Goal: Navigation & Orientation: Go to known website

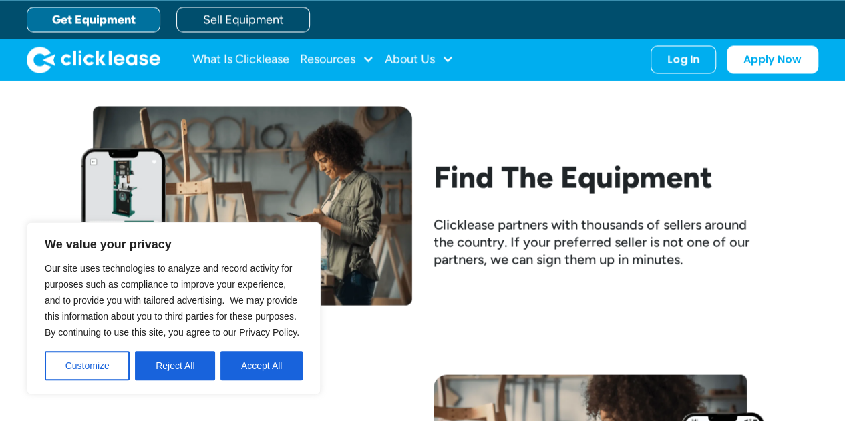
scroll to position [1214, 0]
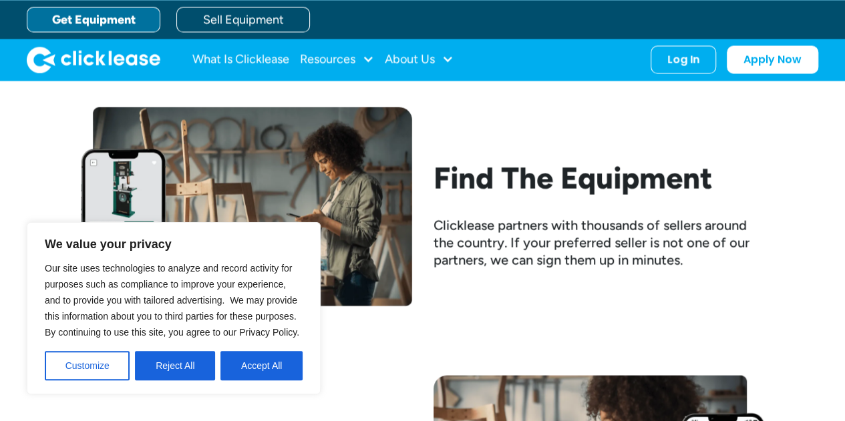
click at [120, 59] on img "home" at bounding box center [94, 59] width 134 height 27
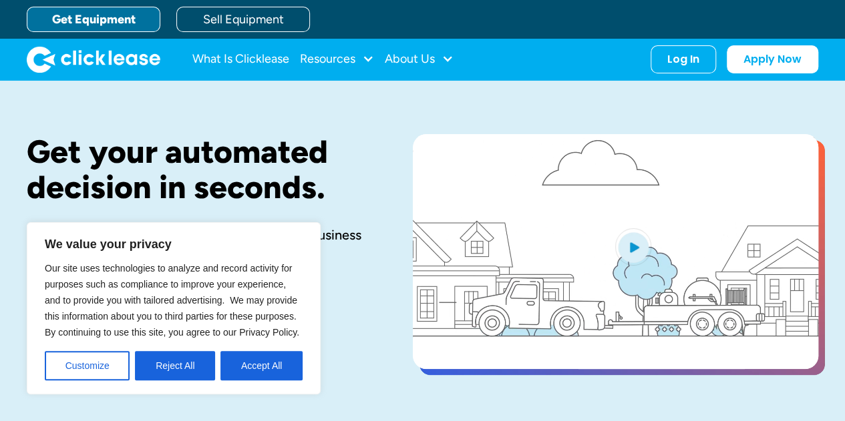
click at [120, 59] on img "home" at bounding box center [94, 59] width 134 height 27
